Goal: Entertainment & Leisure: Consume media (video, audio)

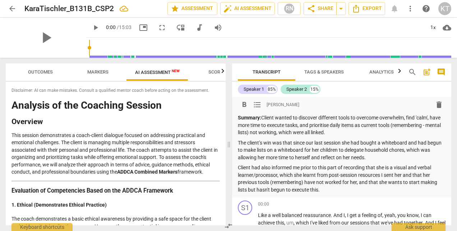
scroll to position [16, 0]
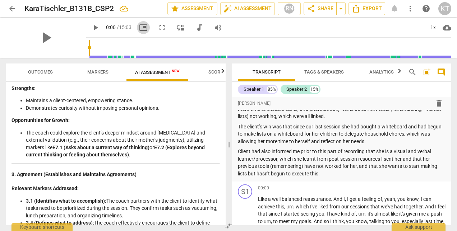
click at [139, 27] on span "picture_in_picture" at bounding box center [143, 27] width 9 height 9
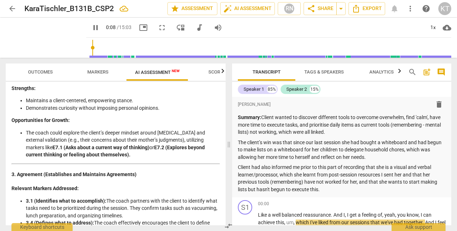
scroll to position [0, 0]
click at [330, 192] on p "Client had also informed me prior to this part of recording that she is a visua…" at bounding box center [342, 178] width 208 height 29
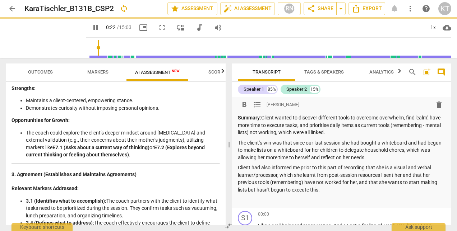
type input "23"
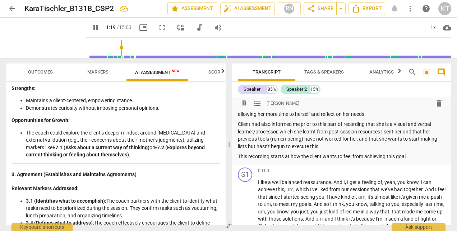
scroll to position [50, 0]
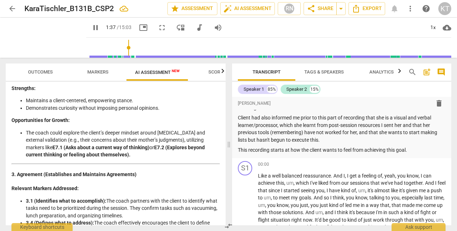
click at [391, 188] on span "almost" at bounding box center [382, 191] width 17 height 6
click at [410, 149] on p "This recording starts at how the client wants to feel from achieving this goal." at bounding box center [342, 151] width 208 height 8
click at [0, 0] on span "play_arrow" at bounding box center [0, 0] width 0 height 0
drag, startPoint x: 126, startPoint y: 48, endPoint x: 66, endPoint y: 52, distance: 60.8
click at [89, 52] on input "range" at bounding box center [270, 47] width 362 height 23
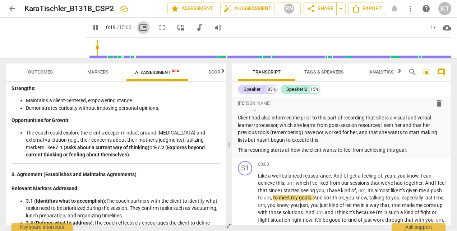
click at [139, 28] on span "picture_in_picture" at bounding box center [143, 27] width 9 height 9
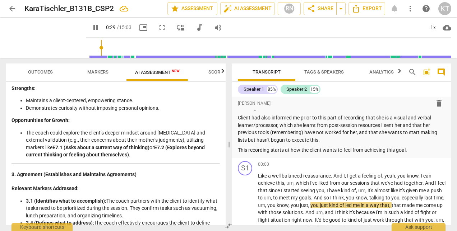
click at [139, 28] on span "picture_in_picture" at bounding box center [143, 27] width 9 height 9
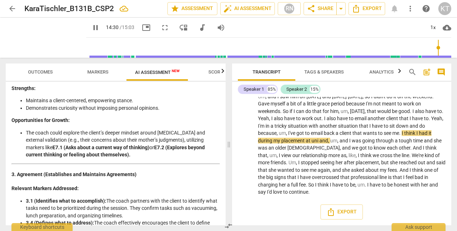
scroll to position [2025, 0]
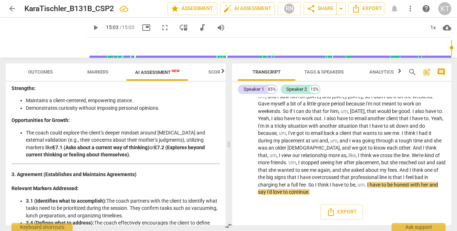
type input "903"
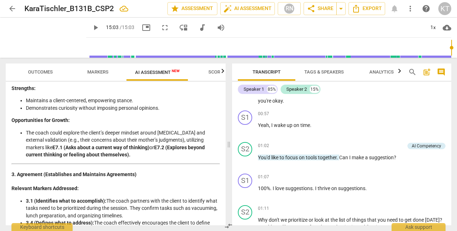
scroll to position [0, 0]
